Goal: Check status: Check status

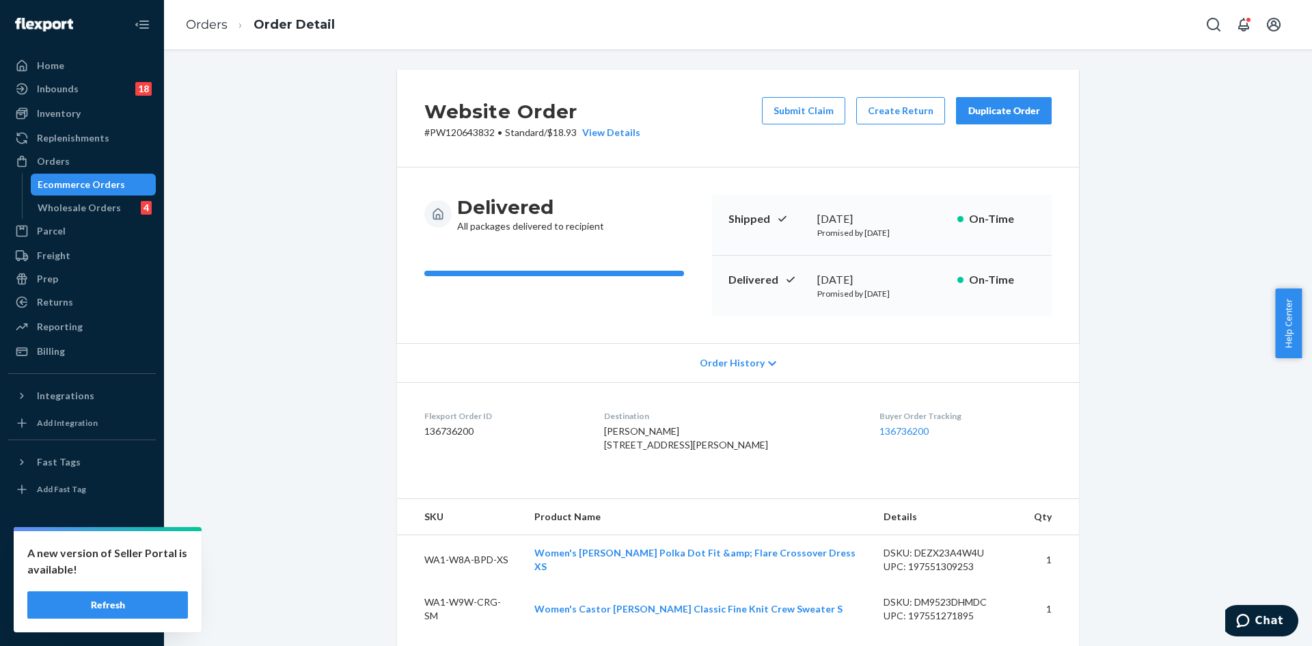
scroll to position [33, 0]
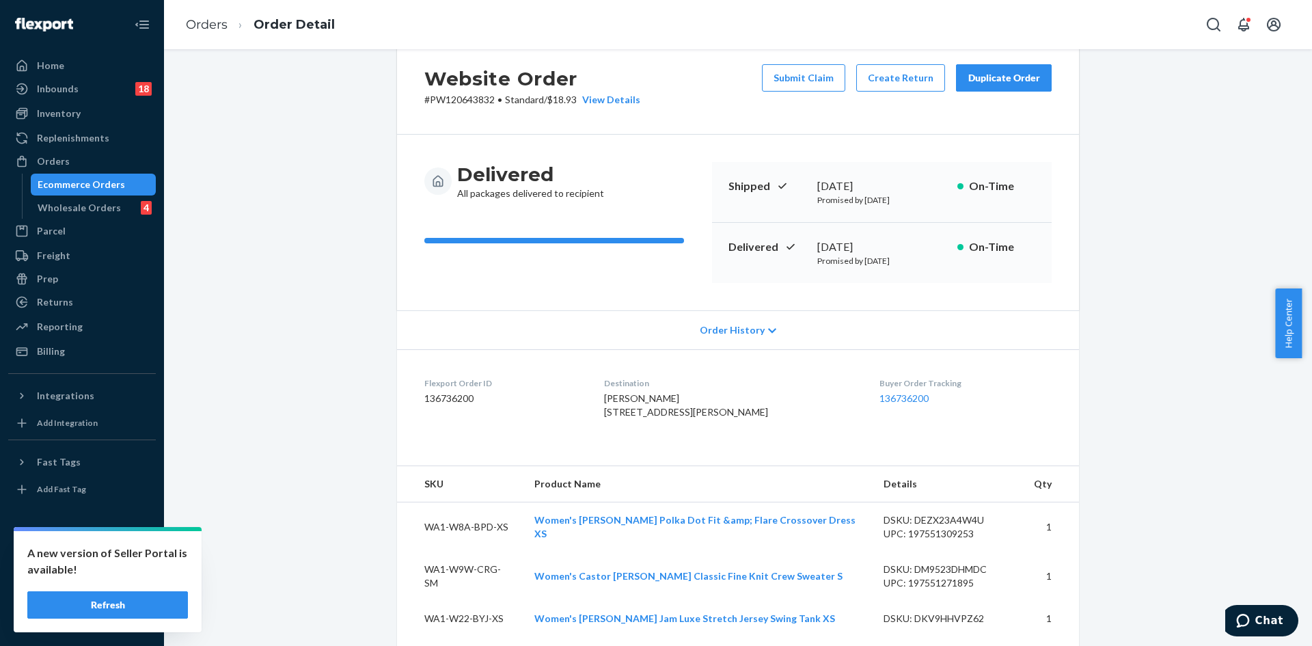
drag, startPoint x: 109, startPoint y: 187, endPoint x: 173, endPoint y: 189, distance: 63.6
click at [109, 187] on div "Ecommerce Orders" at bounding box center [81, 185] width 87 height 14
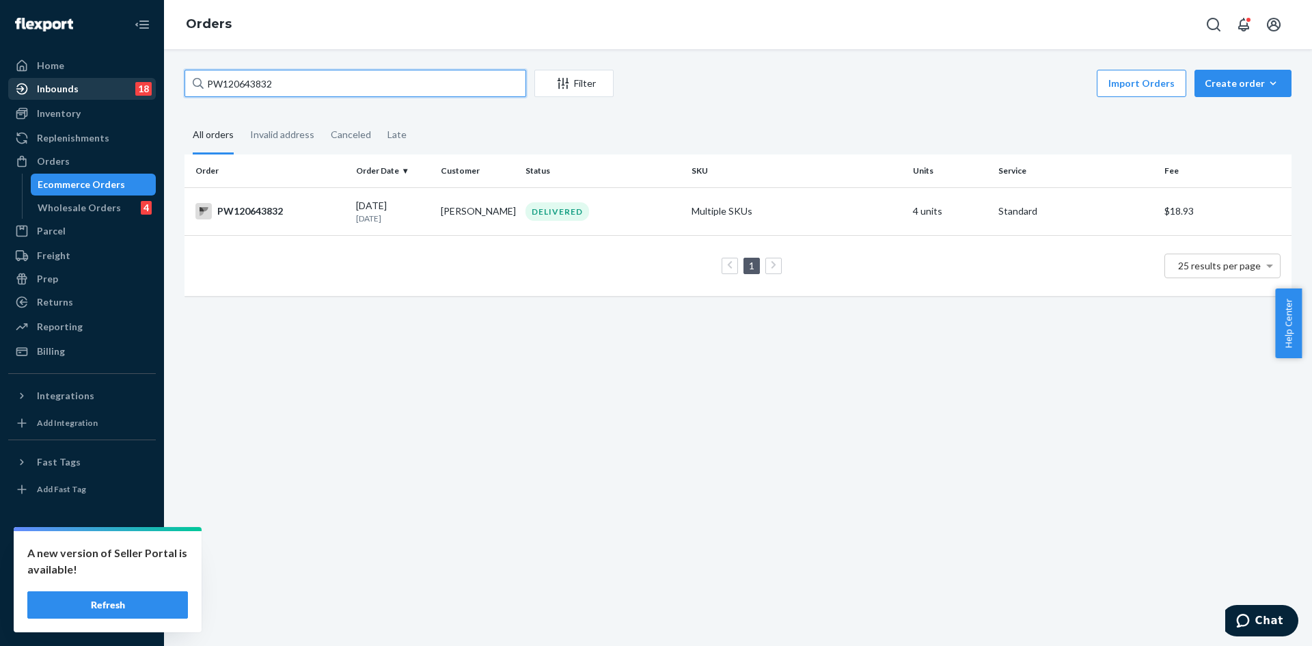
drag, startPoint x: 403, startPoint y: 88, endPoint x: 152, endPoint y: 87, distance: 250.7
click at [152, 87] on div "Home Inbounds 18 Shipping Plans Problems 18 Inventory Products Branded Packagin…" at bounding box center [656, 323] width 1312 height 646
paste input "GE9649490258US"
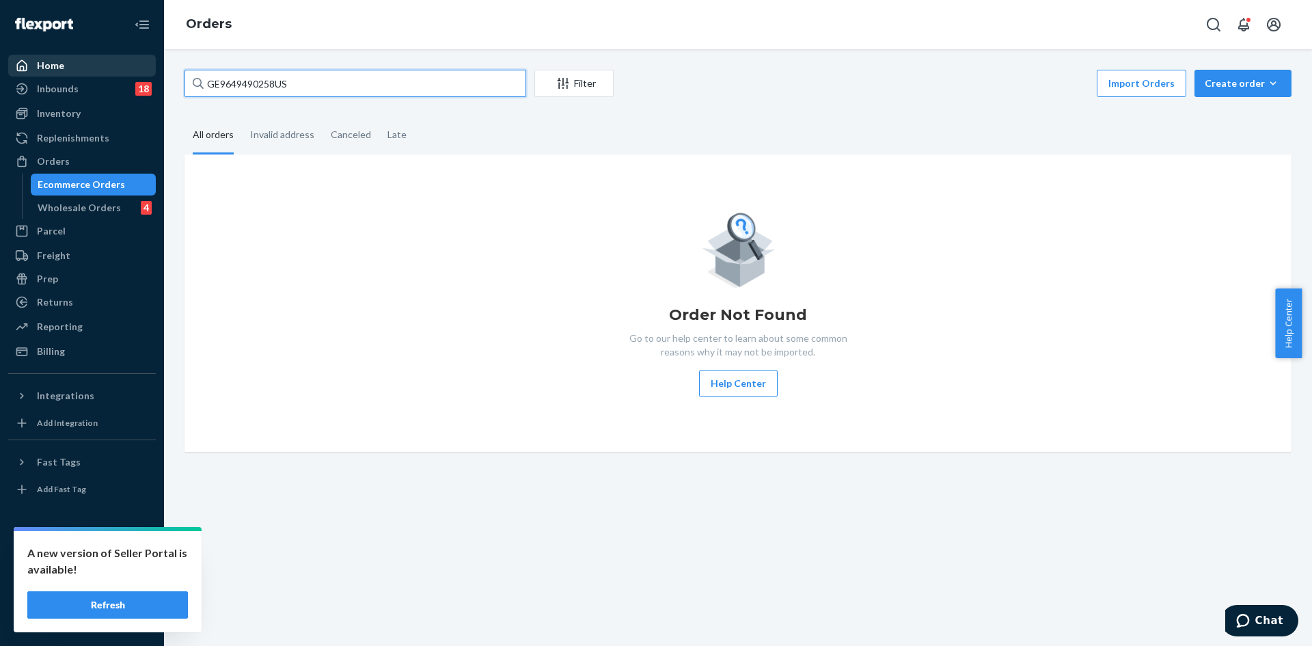
drag, startPoint x: 312, startPoint y: 88, endPoint x: 109, endPoint y: 72, distance: 204.2
click at [109, 72] on div "Home Inbounds 18 Shipping Plans Problems 18 Inventory Products Branded Packagin…" at bounding box center [656, 323] width 1312 height 646
paste input "PW120641702"
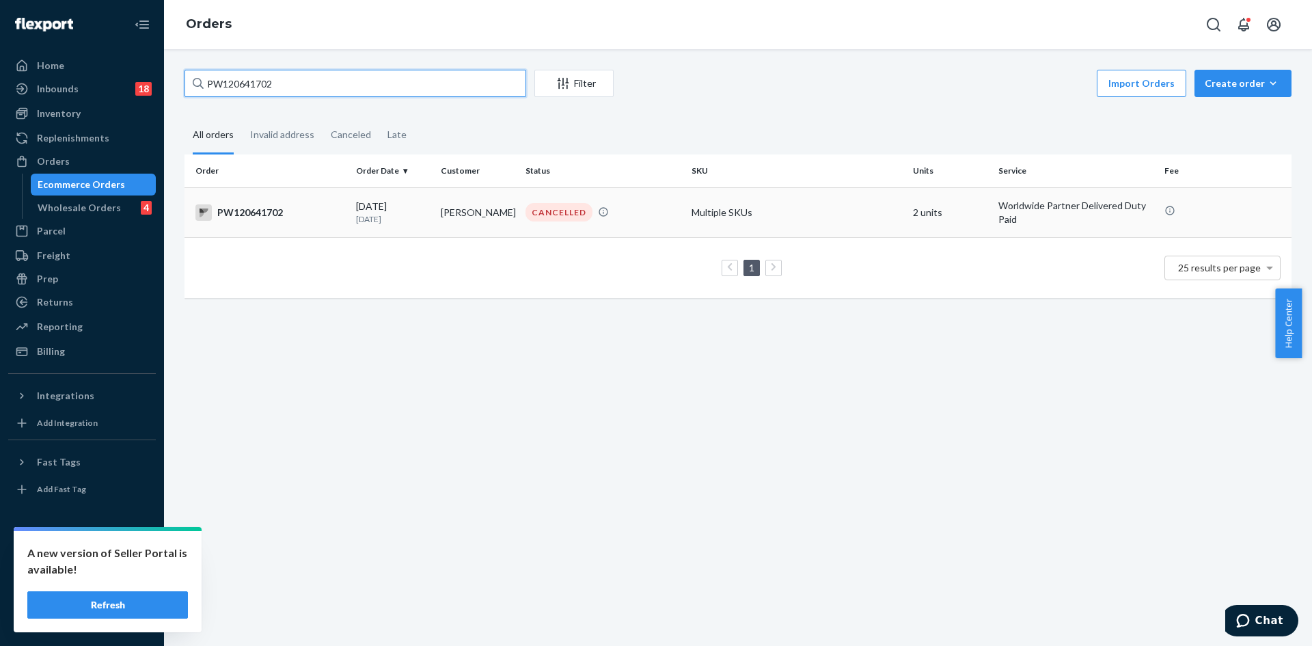
type input "PW120641702"
click at [642, 213] on div "CANCELLED" at bounding box center [603, 212] width 161 height 18
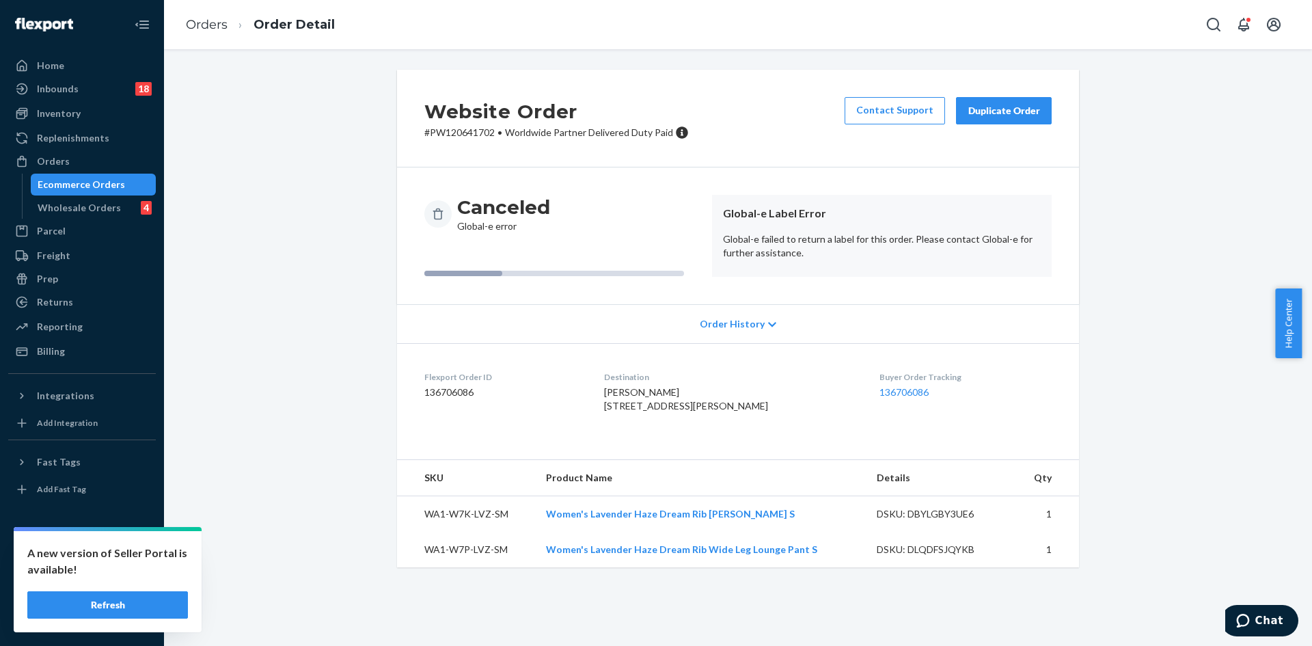
click at [107, 597] on button "Refresh" at bounding box center [107, 604] width 161 height 27
